Goal: Information Seeking & Learning: Learn about a topic

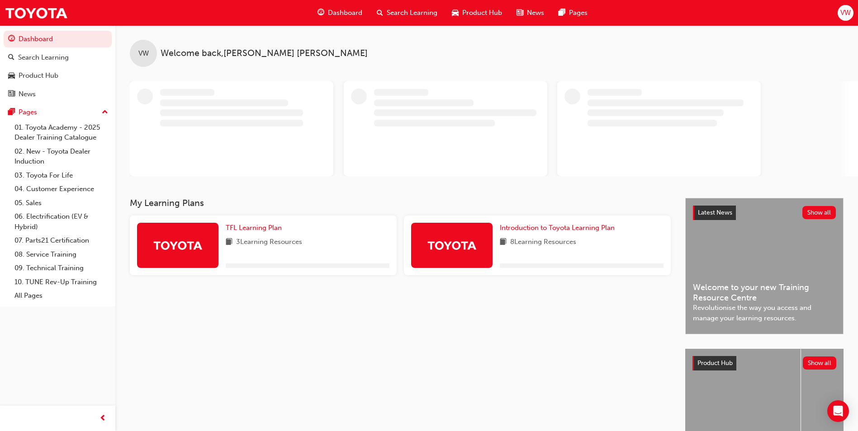
click at [850, 15] on span "VW" at bounding box center [845, 13] width 10 height 10
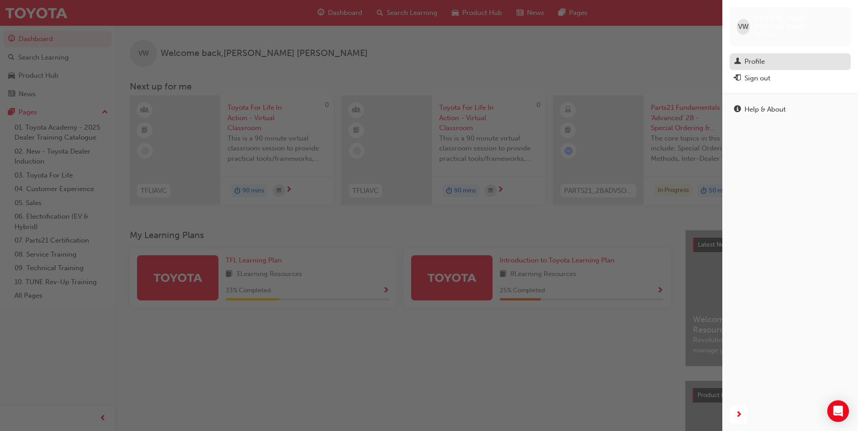
click at [757, 57] on div "Profile" at bounding box center [754, 62] width 20 height 10
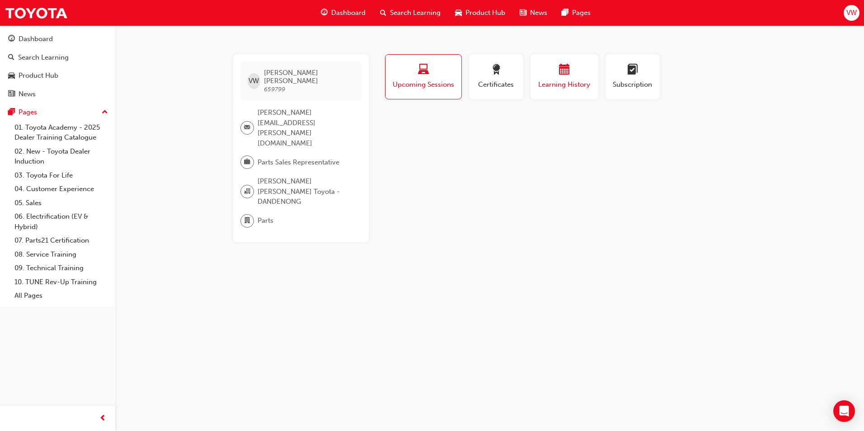
click at [577, 83] on span "Learning History" at bounding box center [564, 85] width 54 height 10
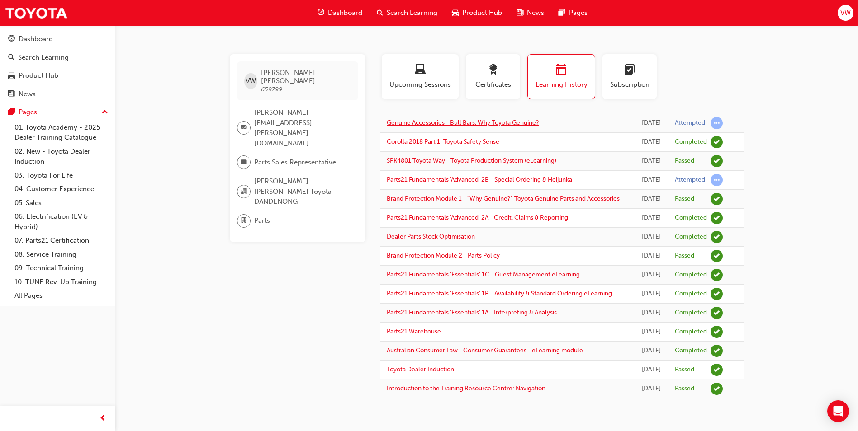
click at [508, 122] on link "Genuine Accessories - Bull Bars. Why Toyota Genuine?" at bounding box center [462, 123] width 152 height 8
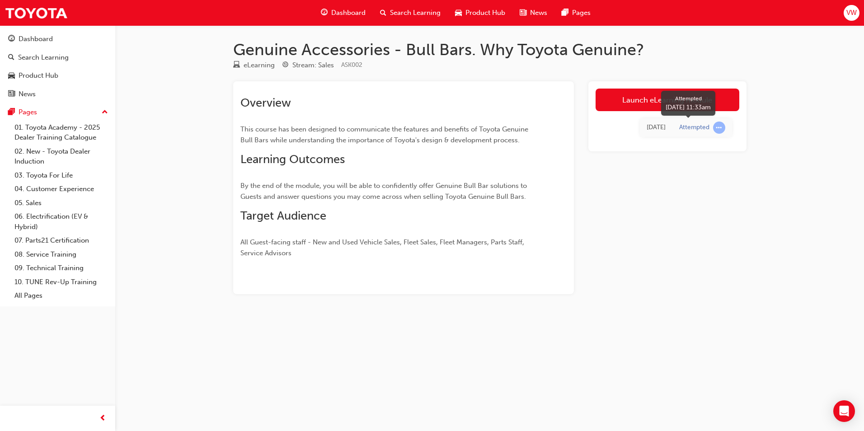
click at [718, 128] on span "learningRecordVerb_ATTEMPT-icon" at bounding box center [719, 128] width 12 height 12
click at [689, 129] on div "Attempted" at bounding box center [694, 127] width 30 height 9
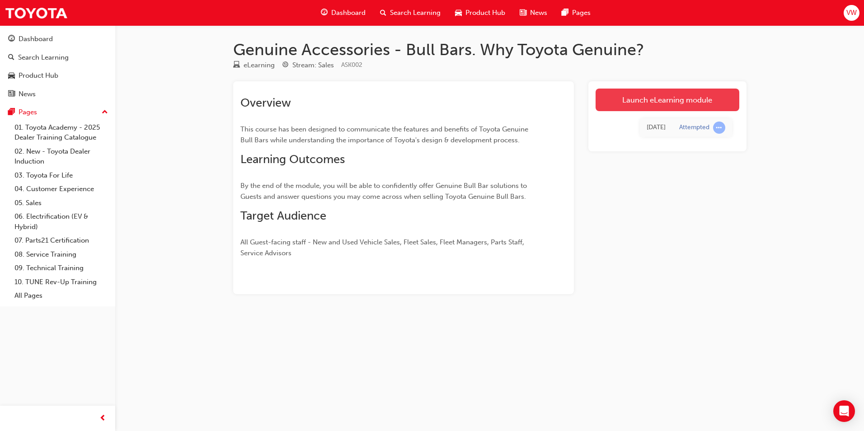
click at [644, 108] on link "Launch eLearning module" at bounding box center [668, 100] width 144 height 23
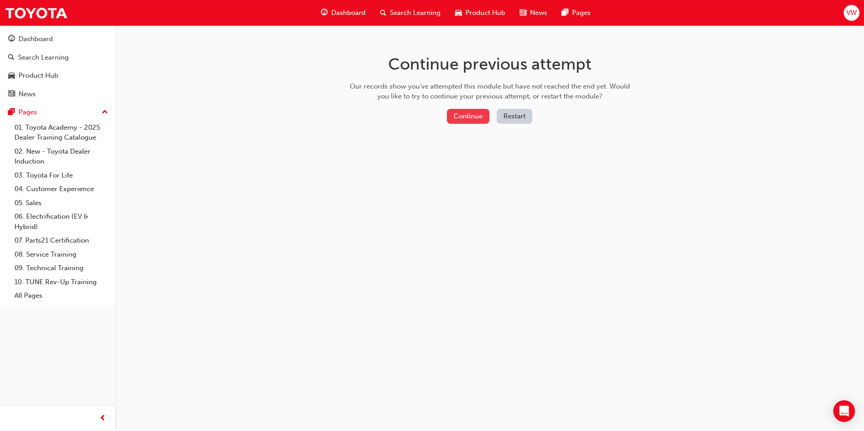
click at [467, 116] on button "Continue" at bounding box center [468, 116] width 42 height 15
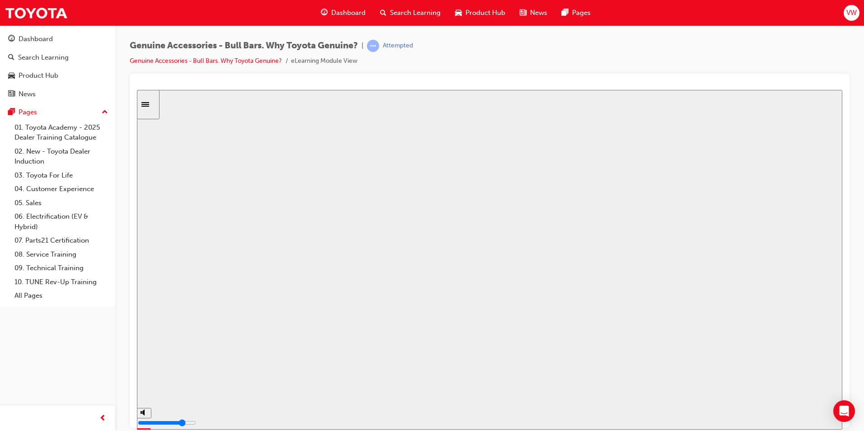
click at [171, 421] on button "Resume" at bounding box center [154, 426] width 34 height 11
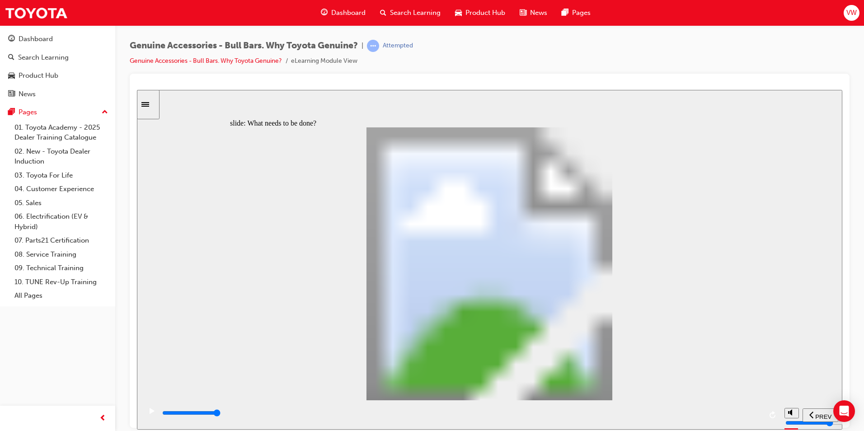
type input "5100"
type input "0"
type input "5100"
type input "0"
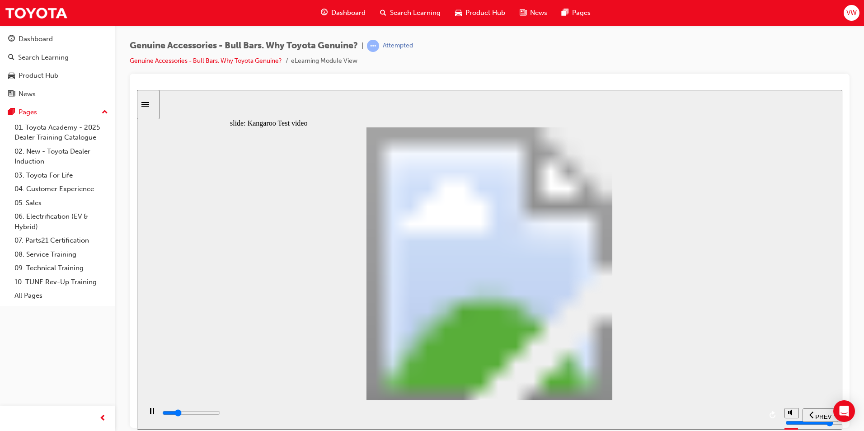
type input "5100"
type input "0"
type input "5200"
type input "0"
type input "5200"
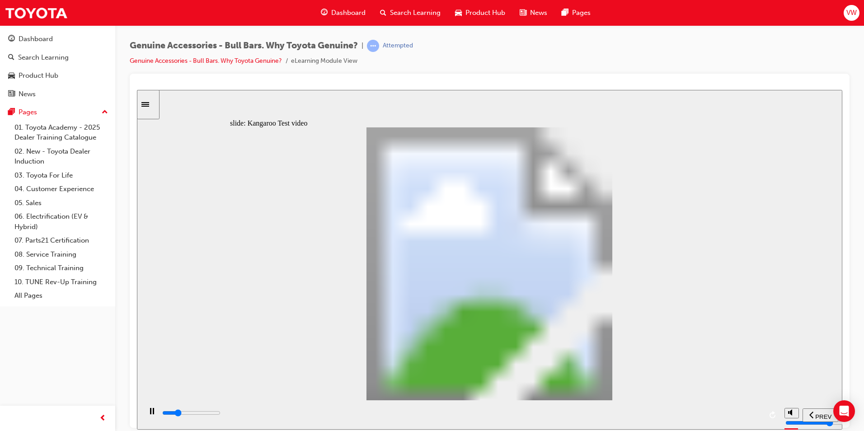
type input "0"
type input "5200"
type input "0"
type input "5200"
type input "0"
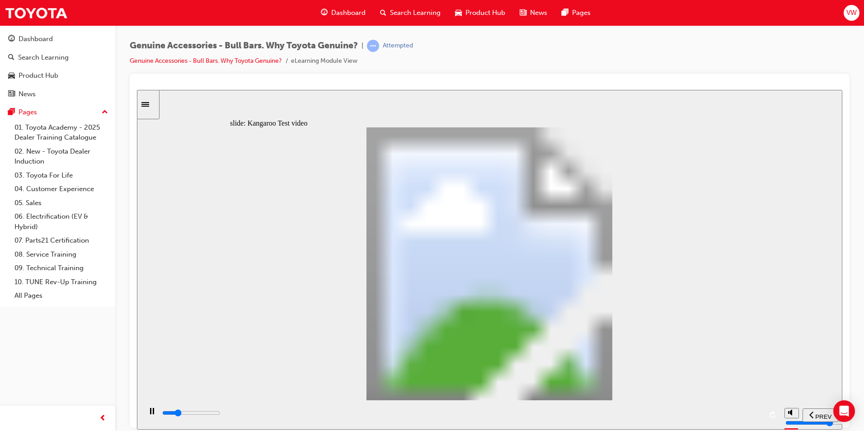
type input "5200"
type input "0"
type input "5200"
type input "0"
type input "5300"
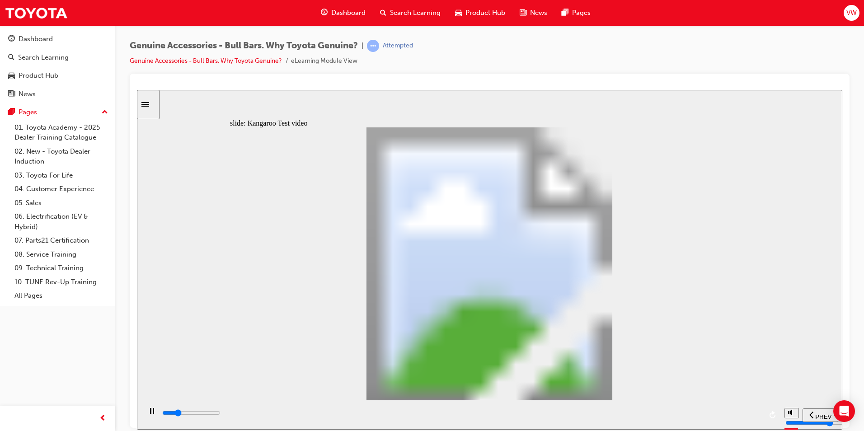
type input "0"
type input "5300"
type input "0"
type input "5300"
type input "0"
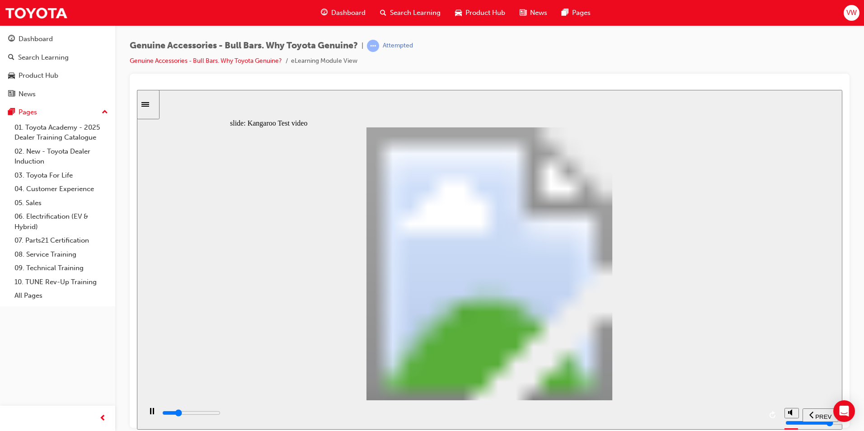
type input "5300"
type input "0"
type input "5300"
type input "0"
type input "5300"
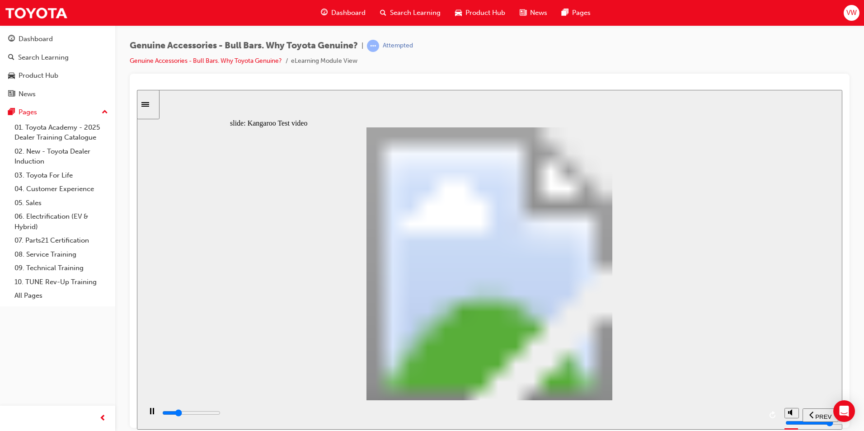
type input "0"
type input "5400"
type input "0"
type input "5600"
type input "1"
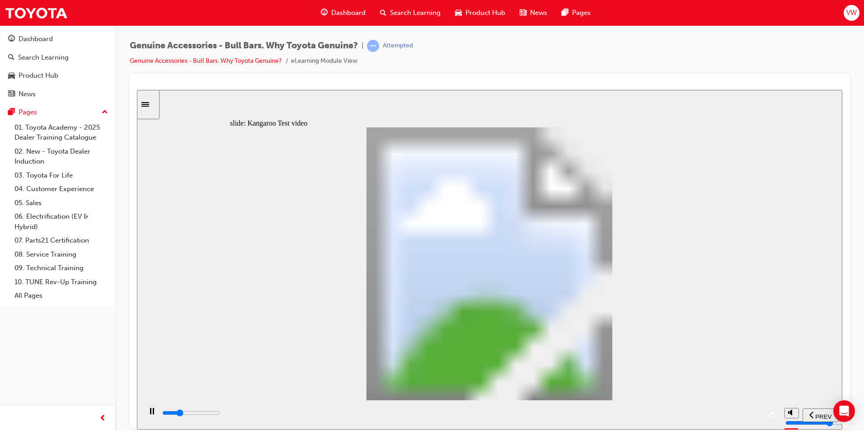
type input "5900"
type input "1"
type input "6200"
type input "1"
type input "6400"
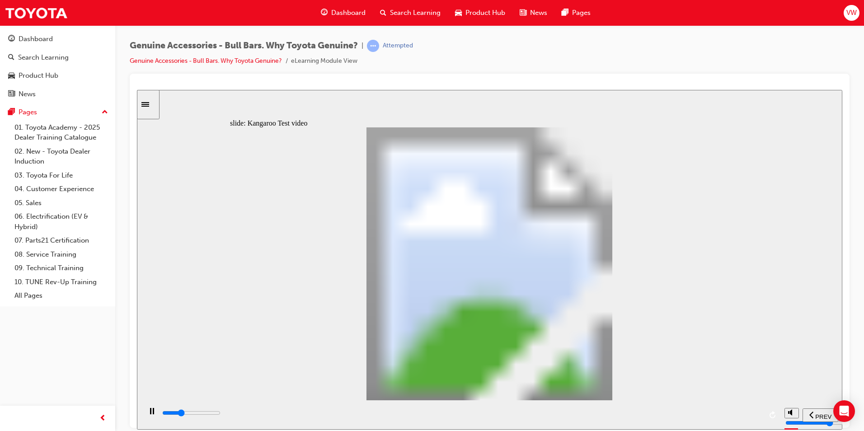
type input "2"
type input "6700"
type input "2"
type input "7000"
type input "2"
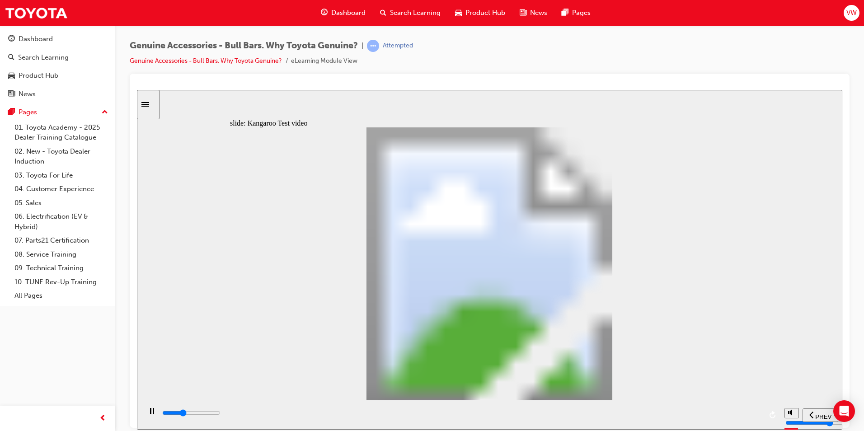
type input "7200"
type input "2"
type input "7500"
type input "3"
type input "7800"
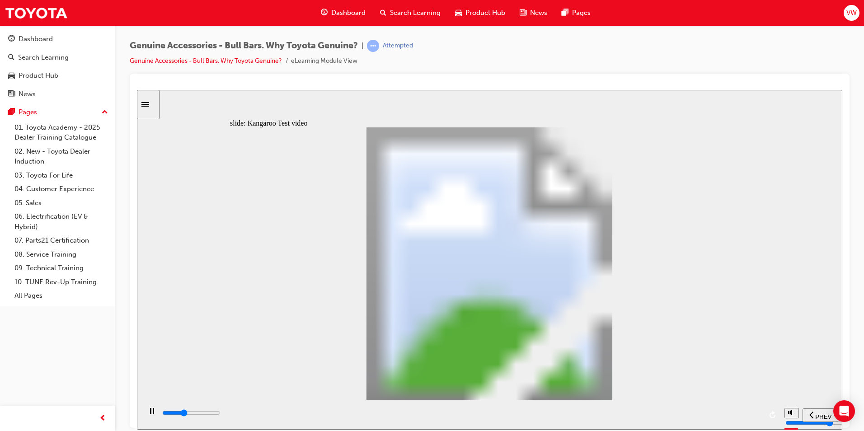
type input "3"
type input "8000"
type input "3"
type input "8300"
type input "3"
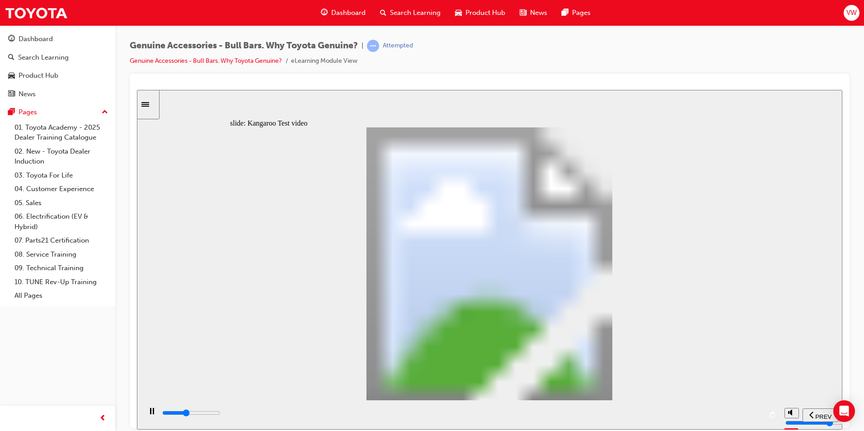
type input "8600"
type input "4"
type input "8800"
type input "4"
type input "9100"
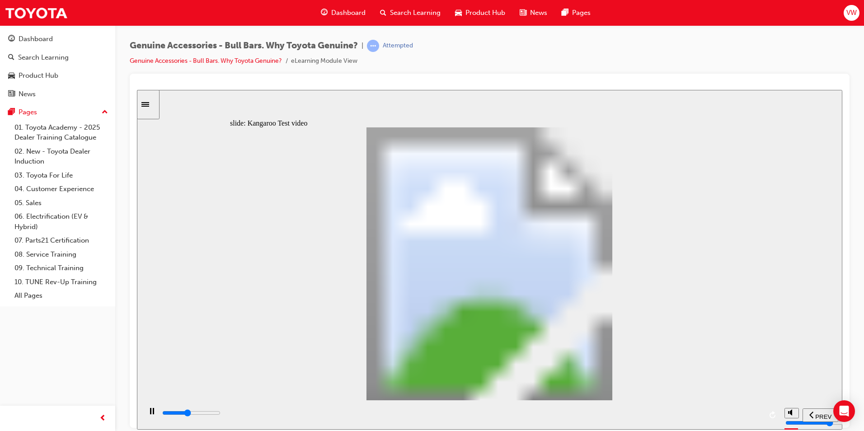
type input "4"
type input "9400"
type input "4"
type input "9600"
type input "5"
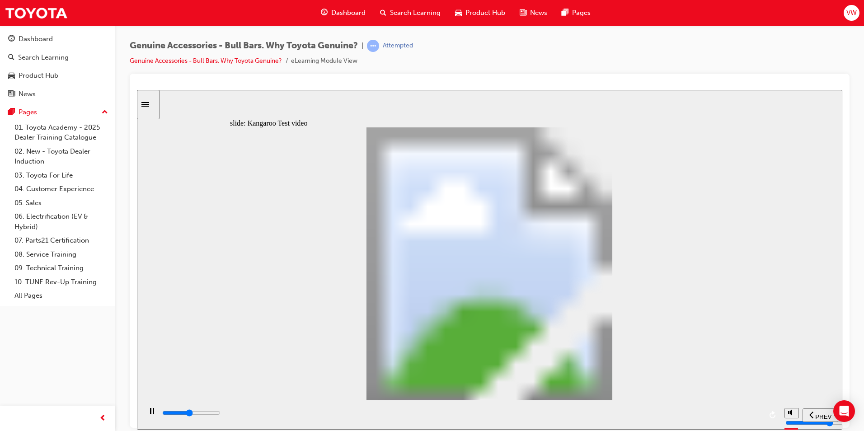
type input "9900"
type input "5"
type input "10200"
type input "5"
type input "10400"
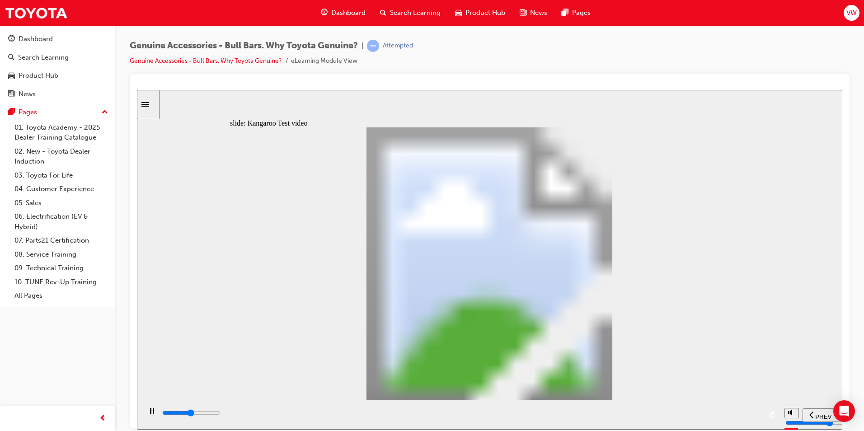
type input "6"
type input "10700"
type input "6"
type input "10900"
type input "6"
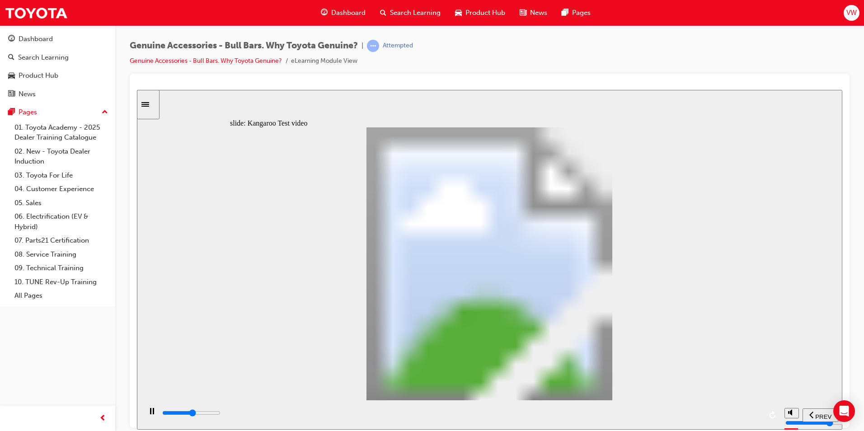
type input "11200"
type input "6"
type input "11500"
type input "7"
type input "11700"
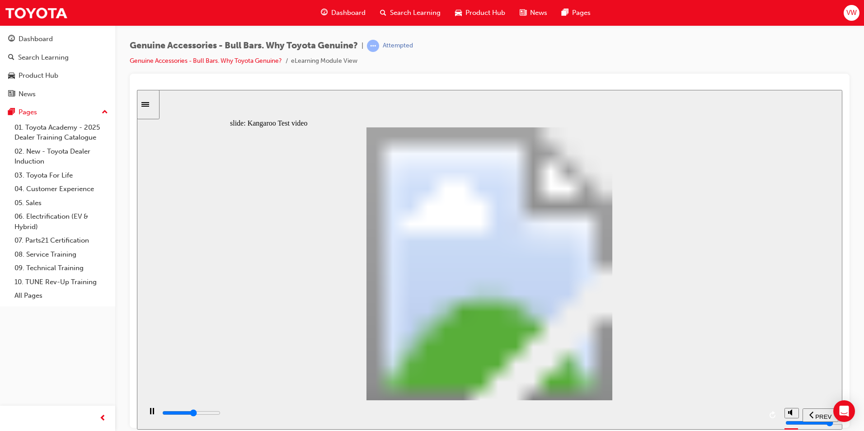
type input "7"
type input "12000"
type input "7"
type input "12300"
type input "7"
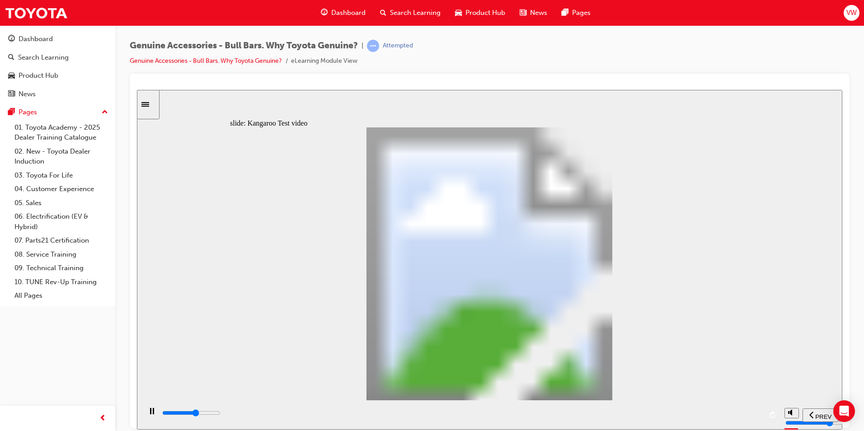
type input "12500"
type input "8"
type input "12800"
type input "8"
type input "13100"
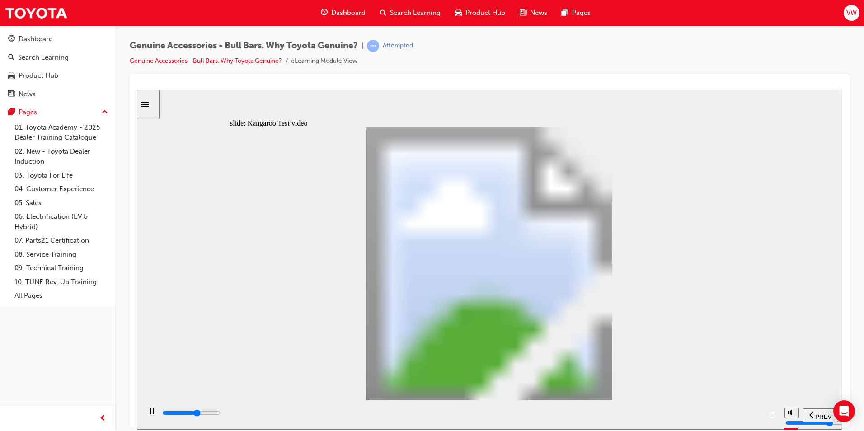
type input "8"
type input "13300"
type input "8"
type input "13600"
type input "9"
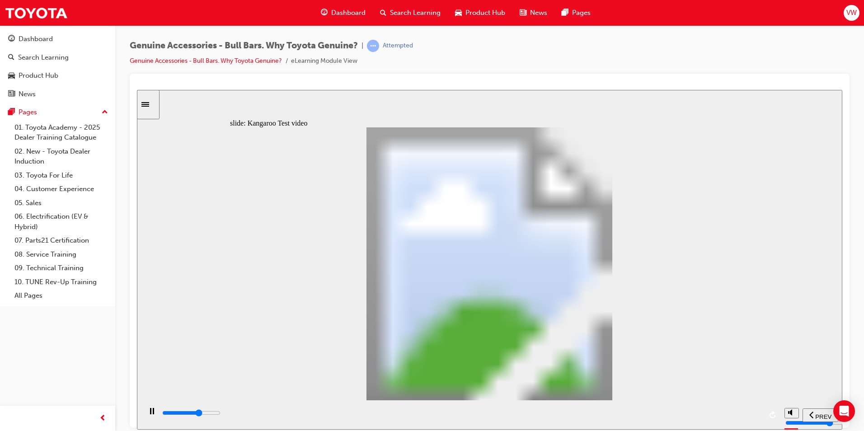
type input "13900"
type input "9"
type input "14100"
type input "9"
type input "14400"
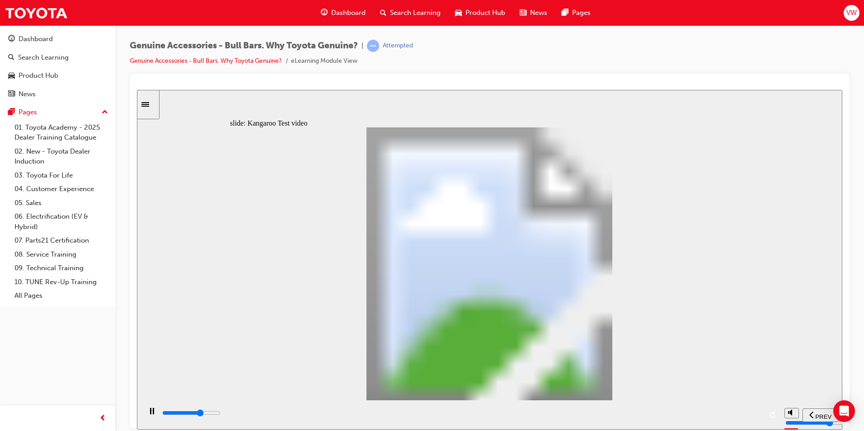
type input "9"
type input "14700"
type input "10"
type input "14900"
type input "10"
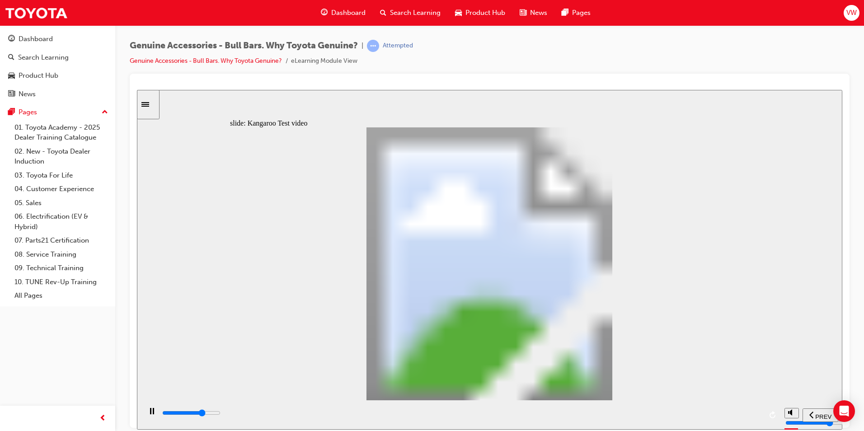
type input "15200"
type input "10"
type input "15500"
type input "11"
type input "15700"
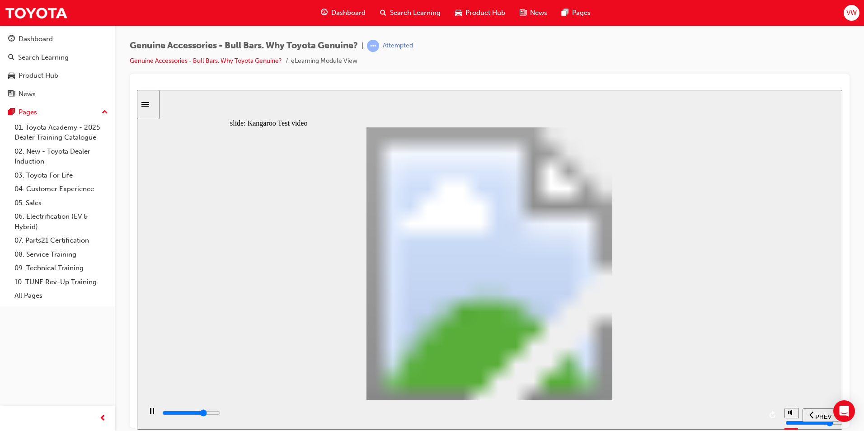
type input "11"
type input "16000"
type input "11"
type input "16300"
type input "11"
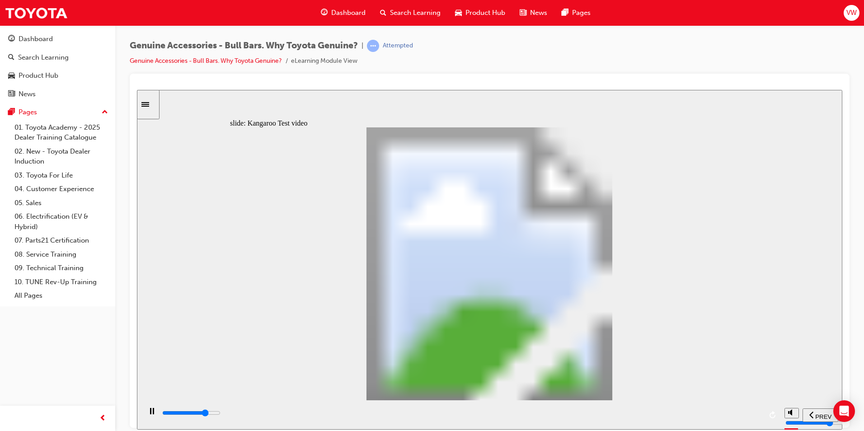
type input "16500"
type input "12"
type input "16800"
type input "12"
type input "17100"
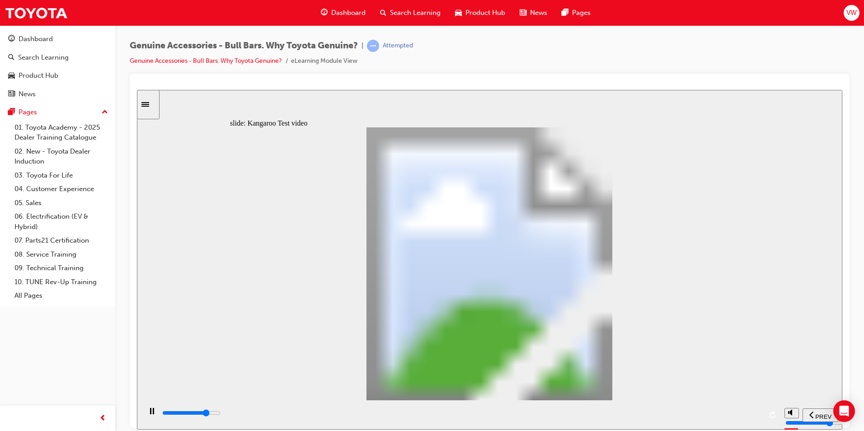
type input "12"
type input "17300"
type input "12"
type input "17600"
type input "13"
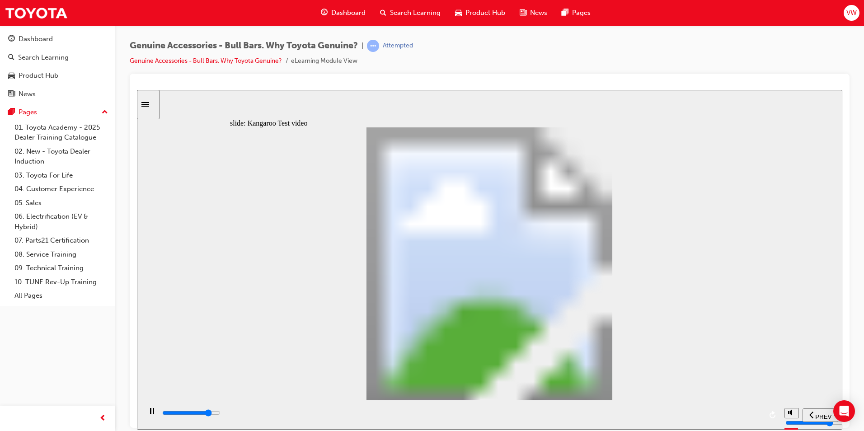
type input "17900"
type input "13"
type input "18100"
type input "13"
type input "18400"
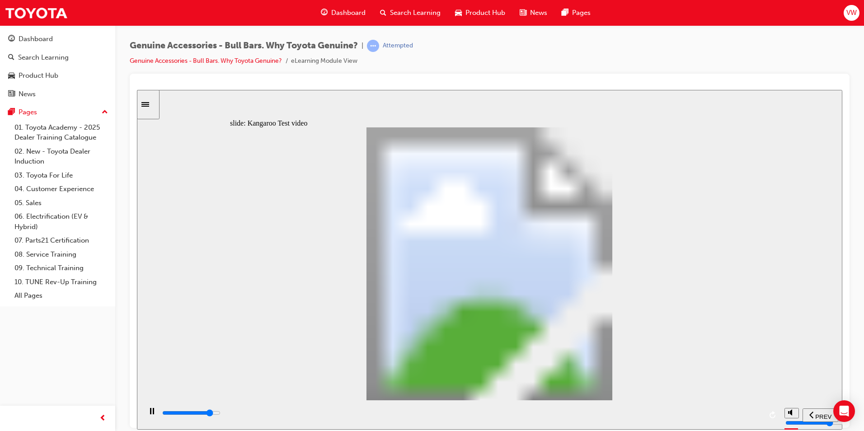
type input "14"
type input "18700"
type input "14"
type input "18900"
type input "14"
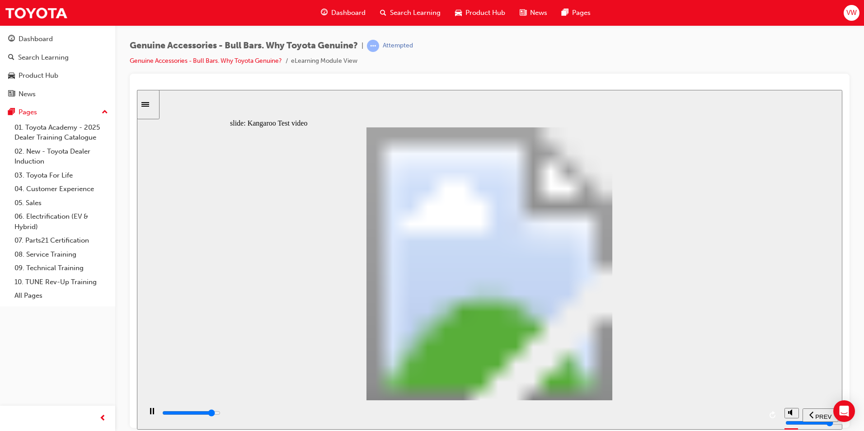
type input "19200"
type input "14"
type input "19400"
type input "15"
type input "19700"
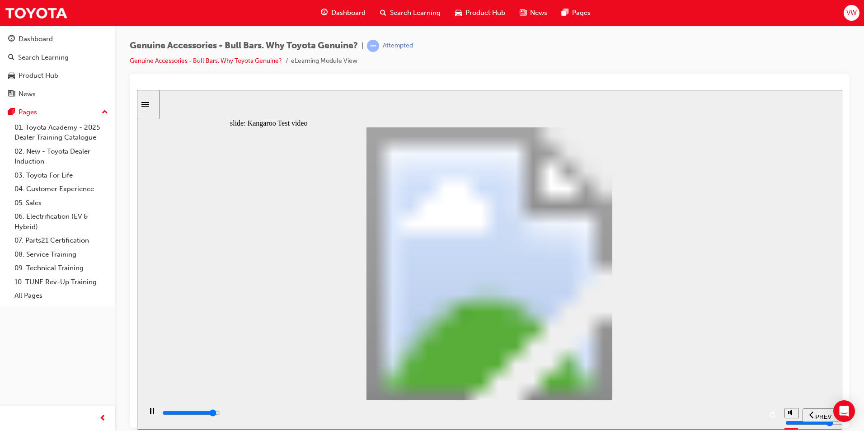
type input "15"
type input "20000"
type input "15"
type input "20200"
type input "15"
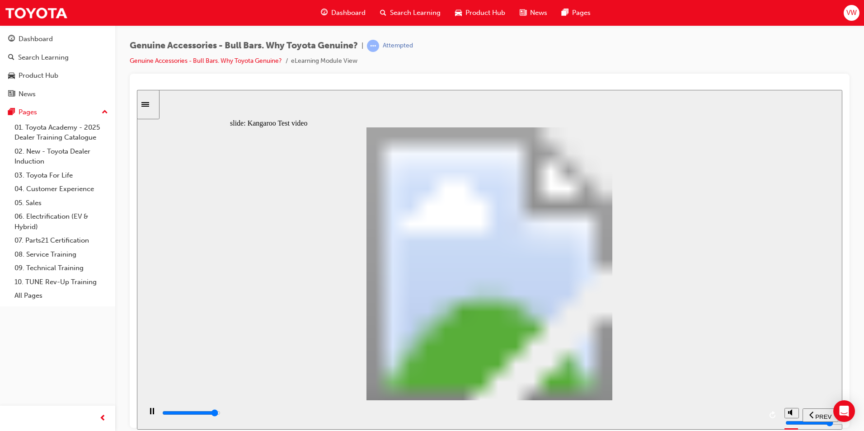
type input "20500"
type input "16"
type input "20800"
type input "16"
type input "21000"
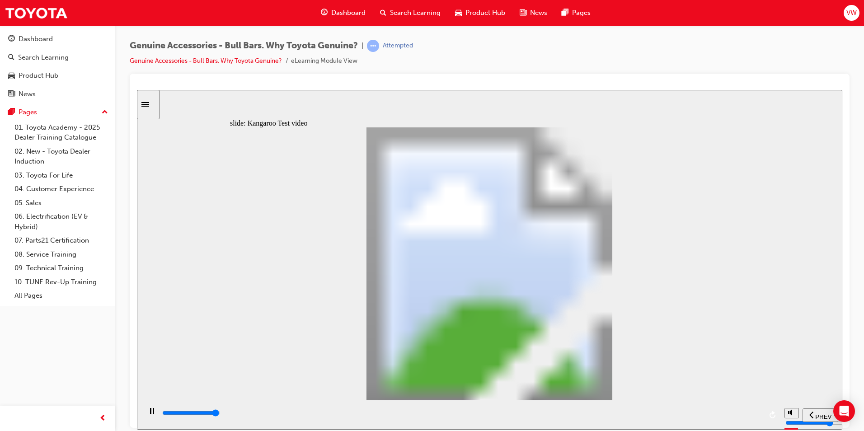
type input "16"
type input "21300"
type input "16"
type input "21500"
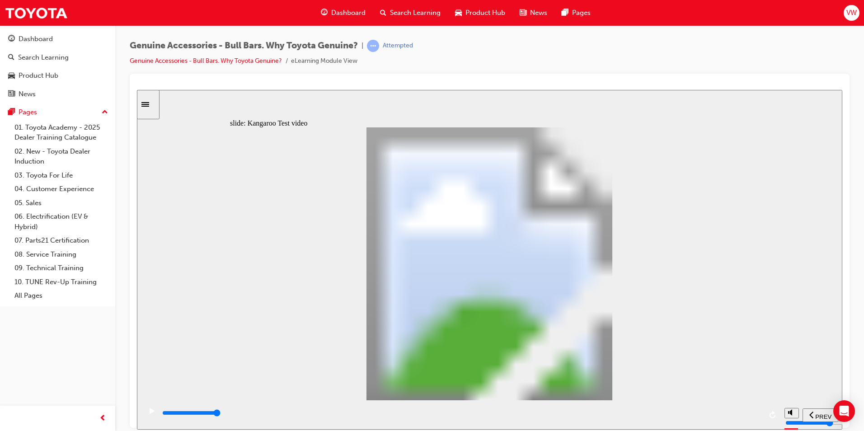
type input "19"
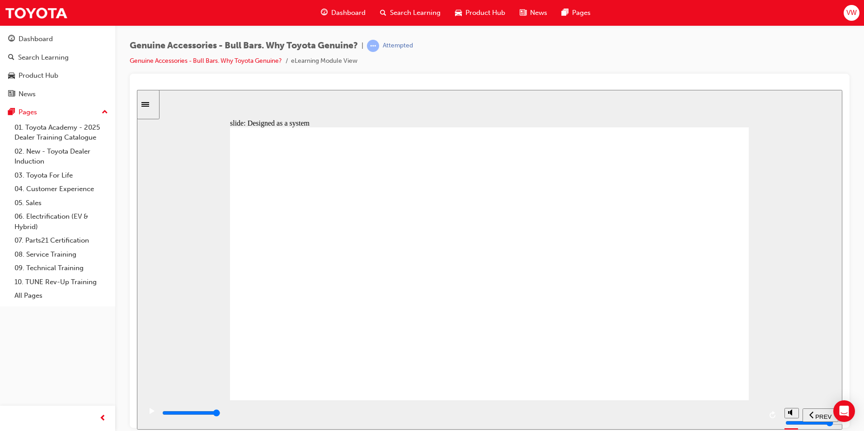
type input "38300"
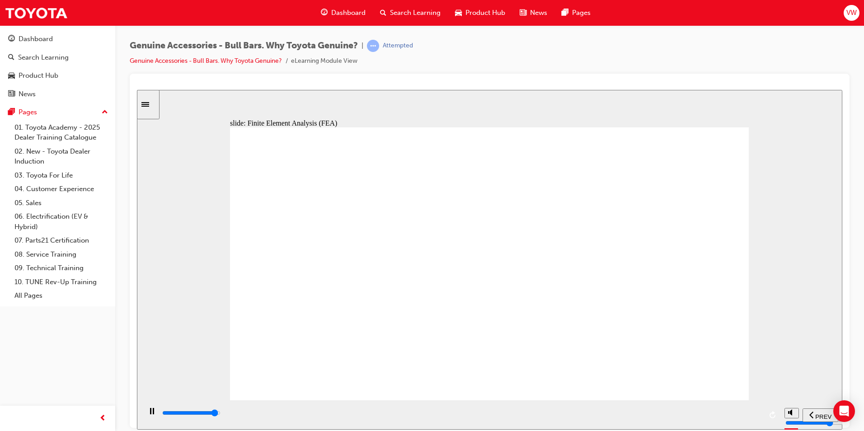
click at [150, 414] on icon "play/pause" at bounding box center [152, 411] width 4 height 6
